Goal: Task Accomplishment & Management: Use online tool/utility

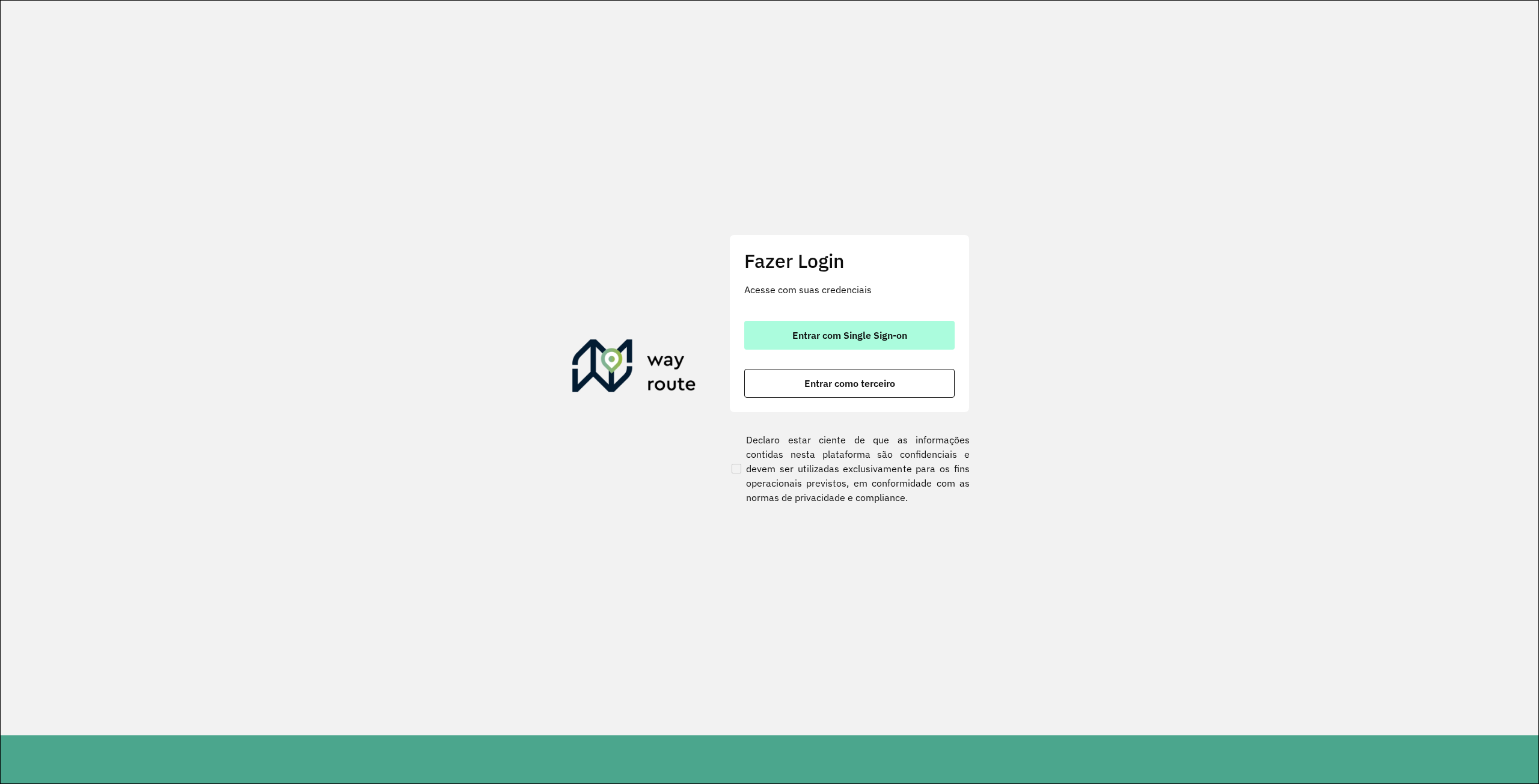
click at [826, 334] on span "Entrar com Single Sign-on" at bounding box center [850, 335] width 115 height 9
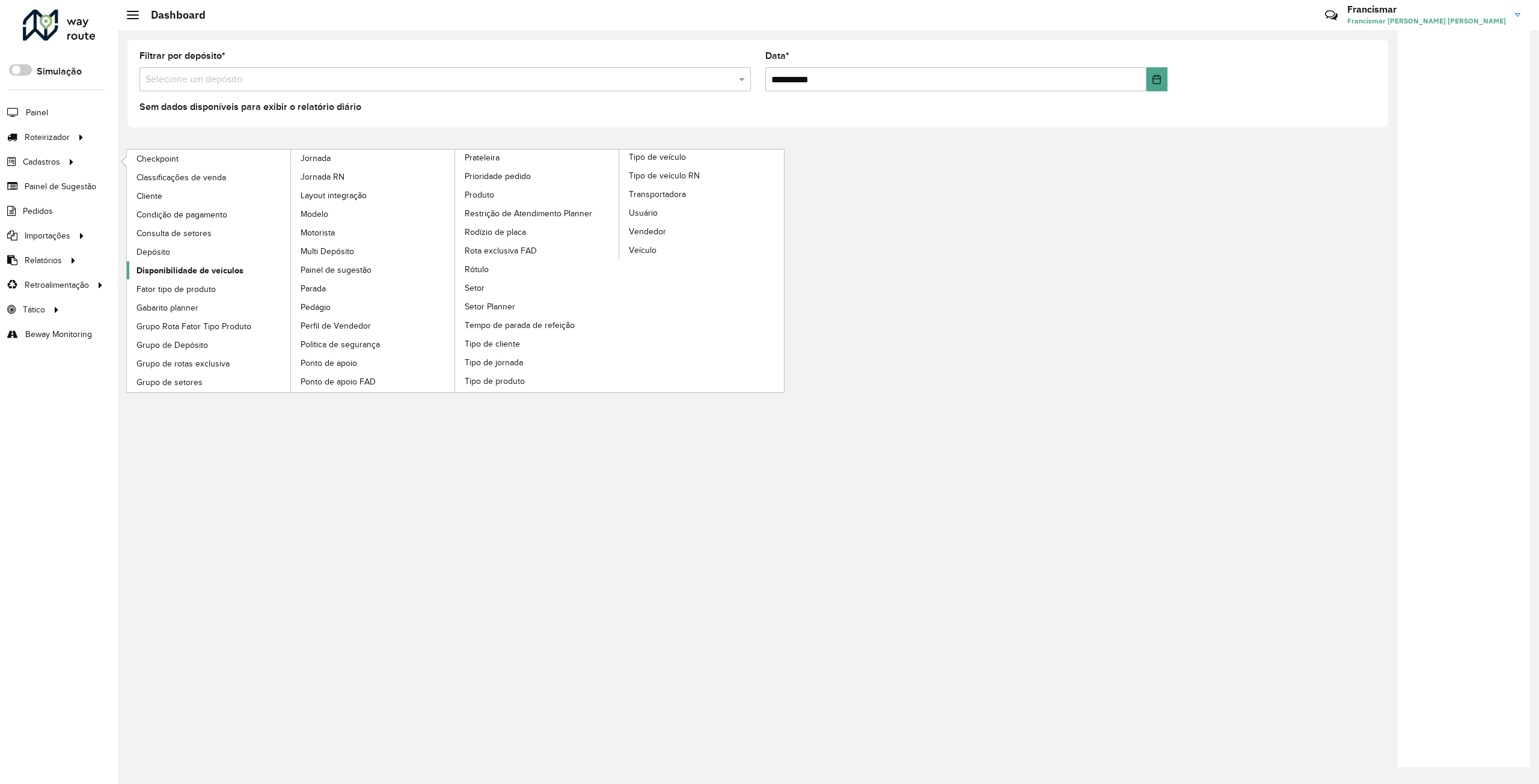
click at [175, 269] on span "Disponibilidade de veículos" at bounding box center [190, 271] width 107 height 13
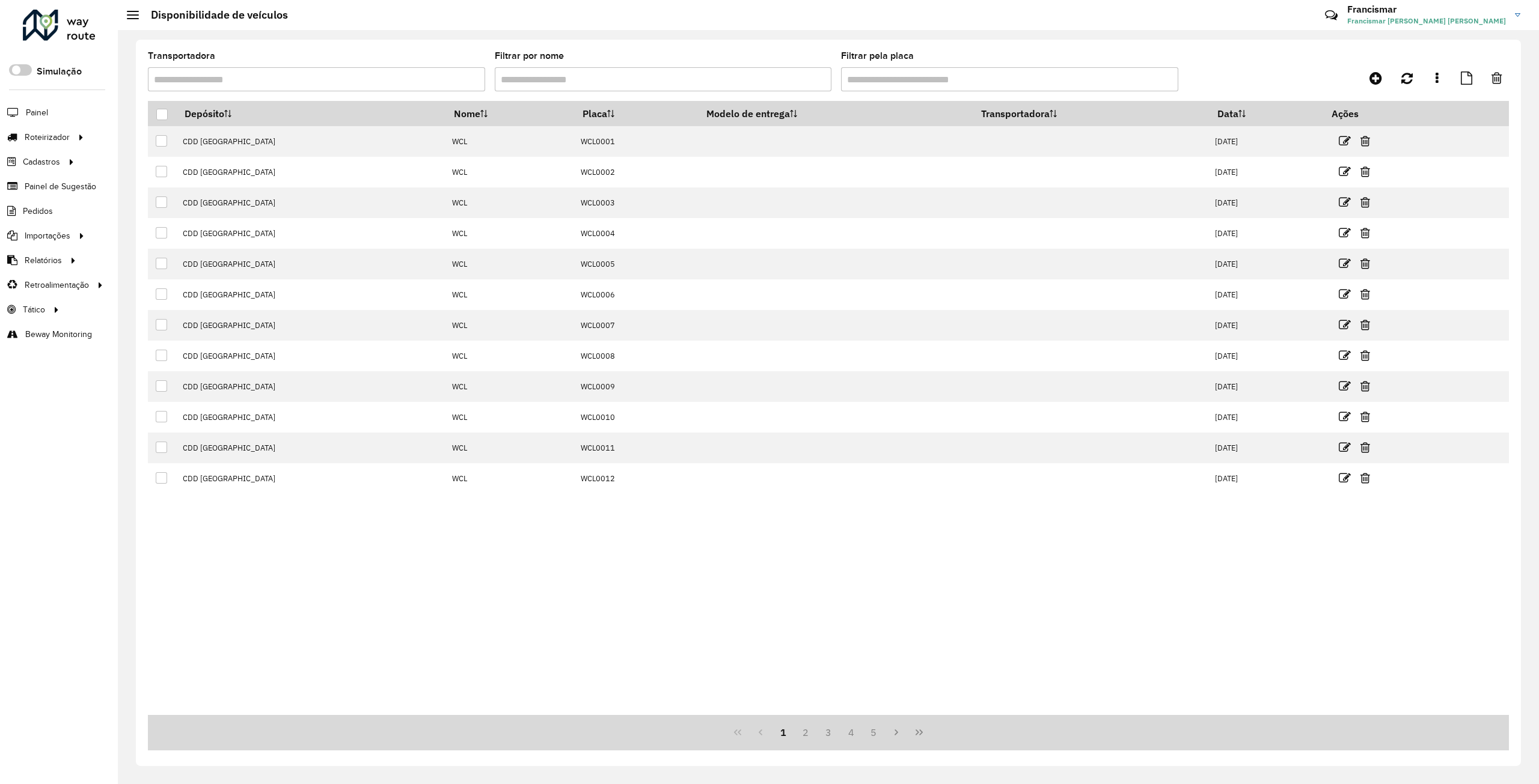
click at [400, 73] on input "Transportadora" at bounding box center [316, 79] width 337 height 24
click at [547, 83] on input "Filtrar por nome" at bounding box center [664, 79] width 337 height 24
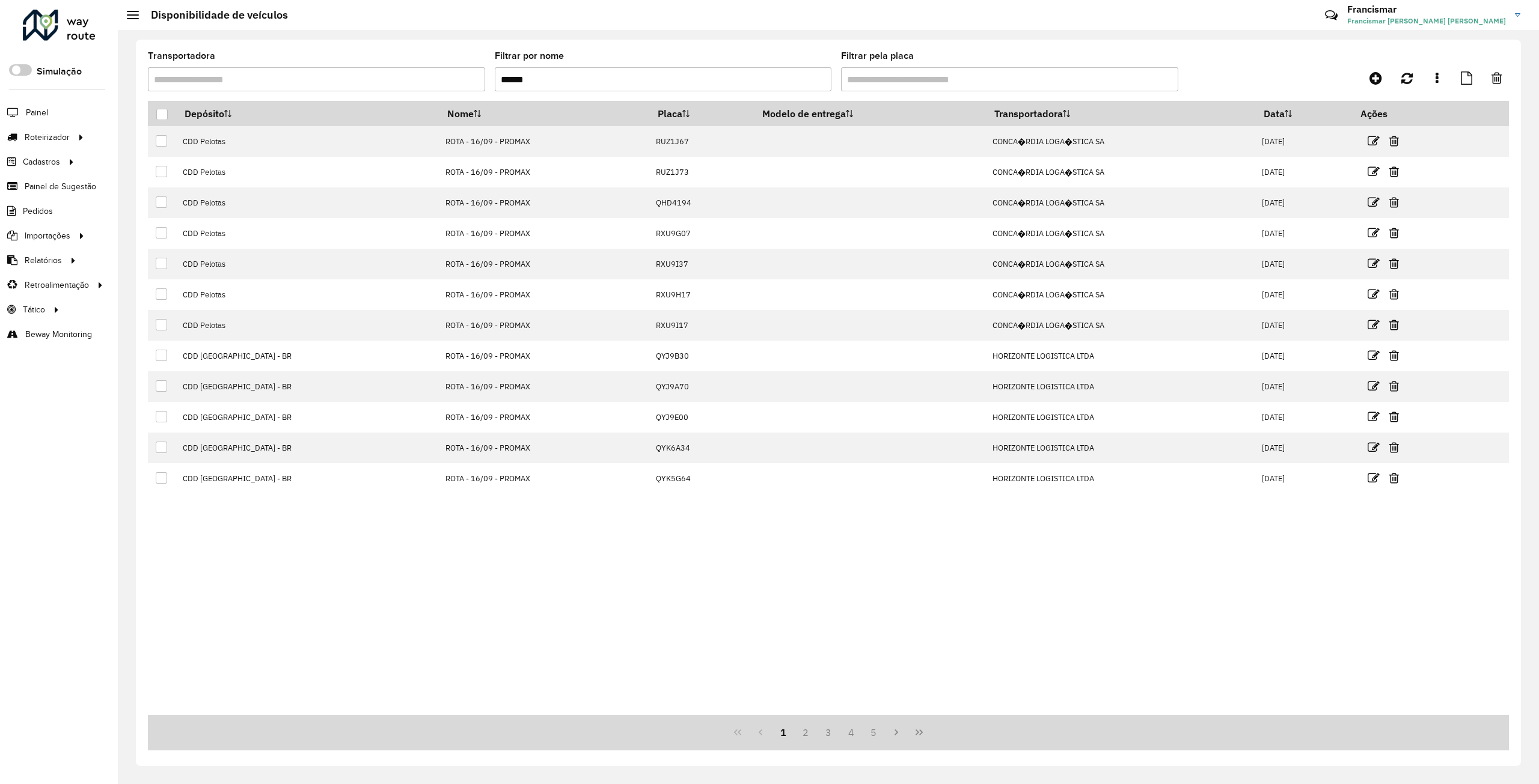
type input "******"
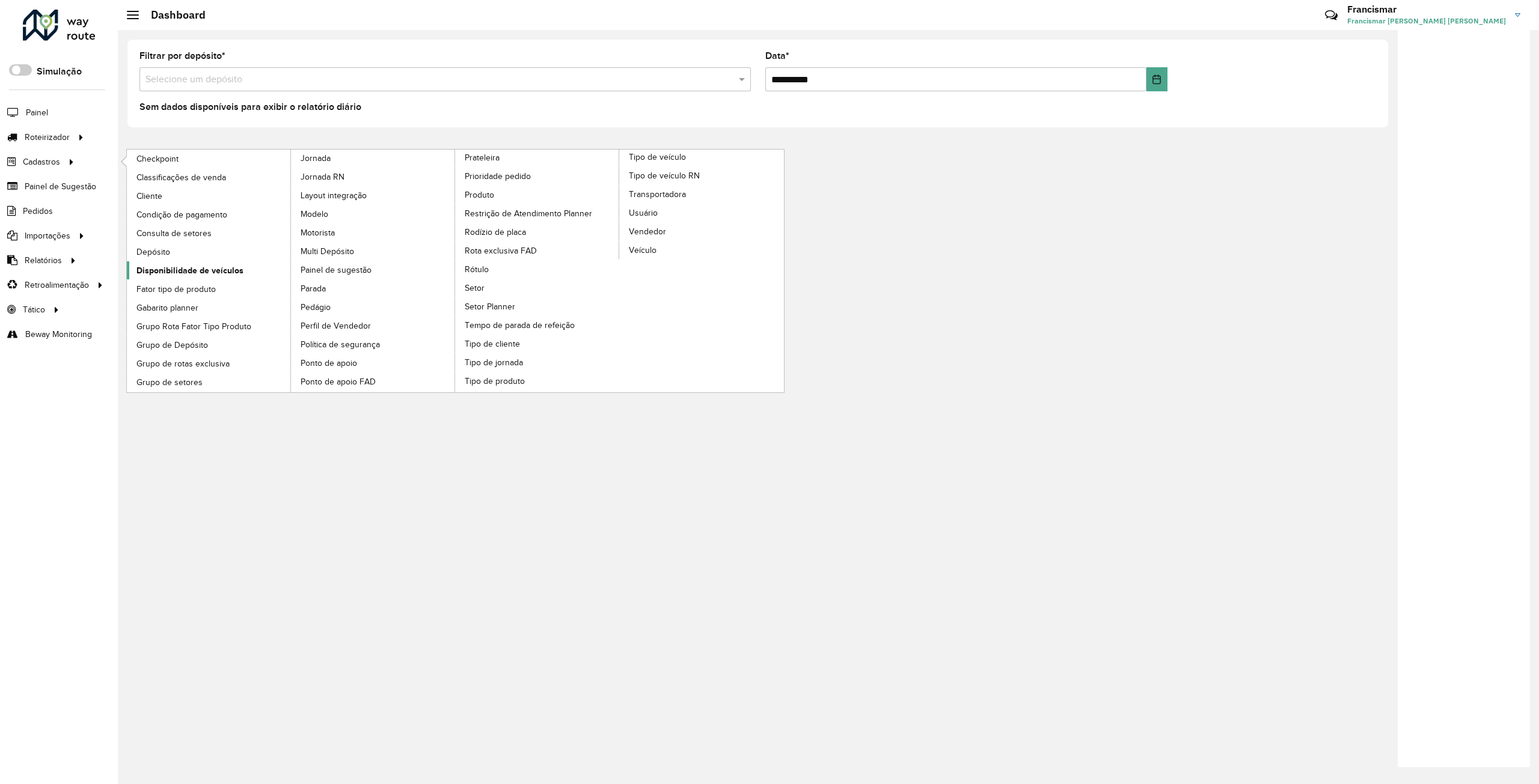
click at [169, 272] on span "Disponibilidade de veículos" at bounding box center [190, 271] width 107 height 13
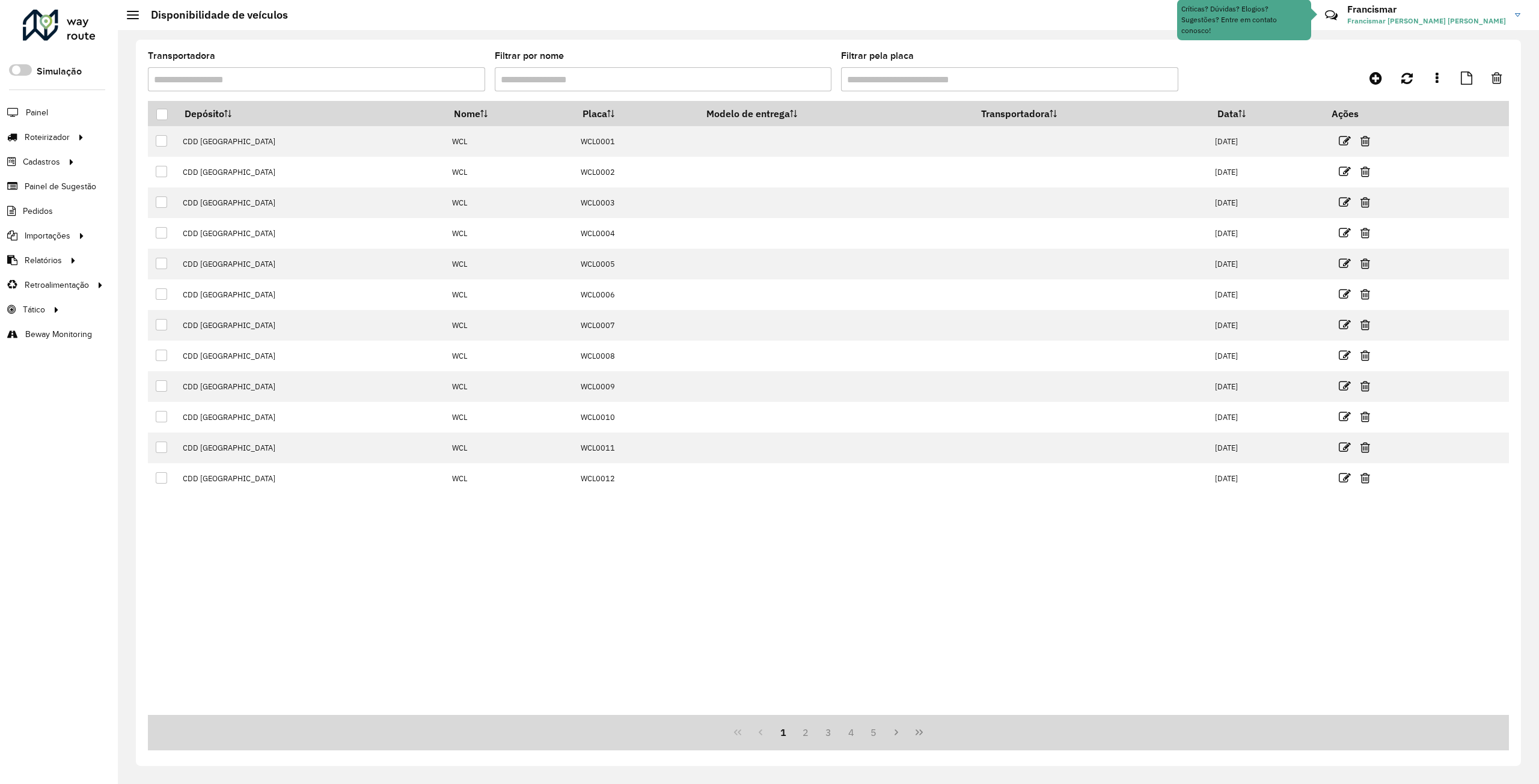
click at [573, 82] on input "Filtrar por nome" at bounding box center [664, 79] width 337 height 24
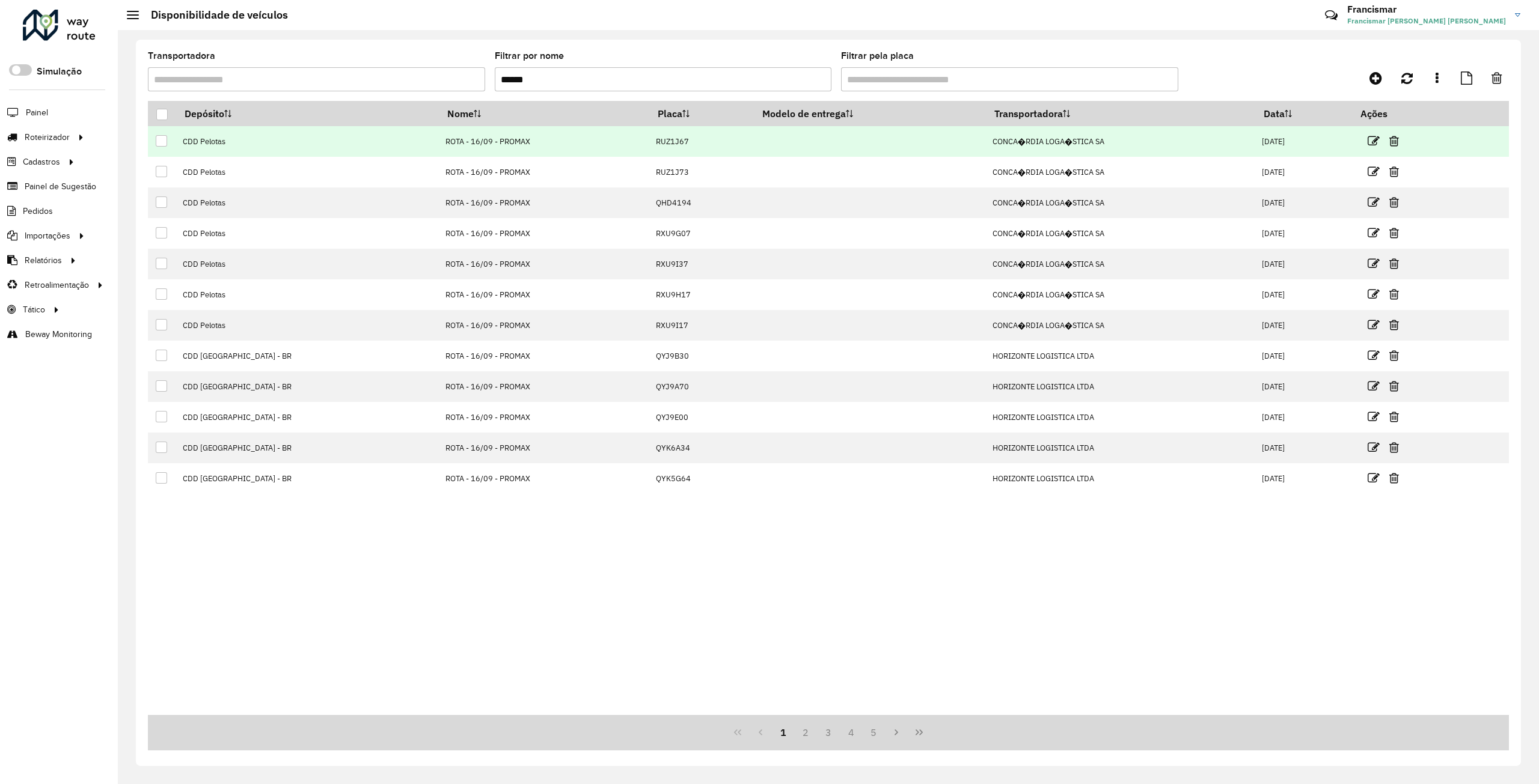
type input "******"
drag, startPoint x: 348, startPoint y: 140, endPoint x: 430, endPoint y: 142, distance: 82.0
click at [439, 142] on td "ROTA - 16/09 - PROMAX" at bounding box center [543, 142] width 210 height 30
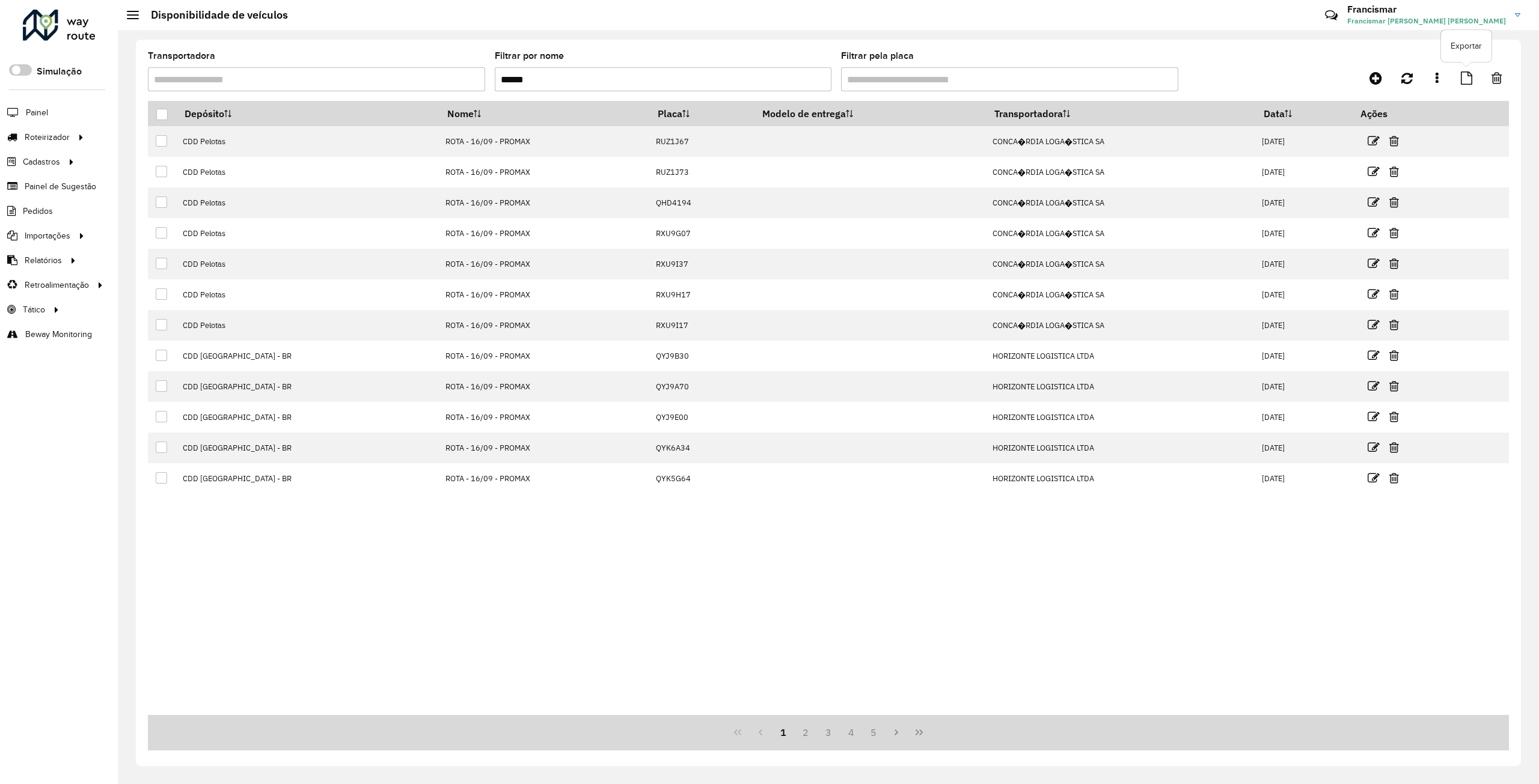
click at [1464, 81] on icon at bounding box center [1466, 78] width 12 height 13
